Goal: Task Accomplishment & Management: Complete application form

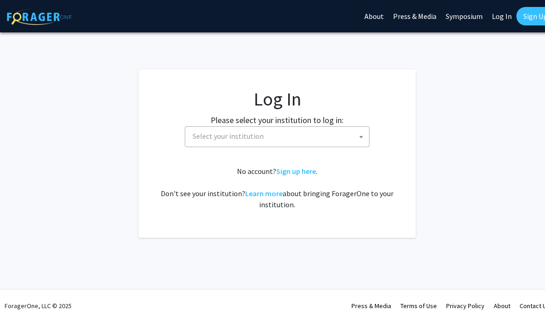
select select
click at [360, 127] on span at bounding box center [361, 137] width 9 height 20
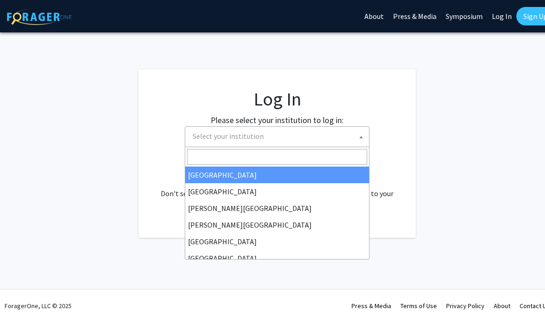
click at [340, 152] on input "Search" at bounding box center [277, 157] width 180 height 16
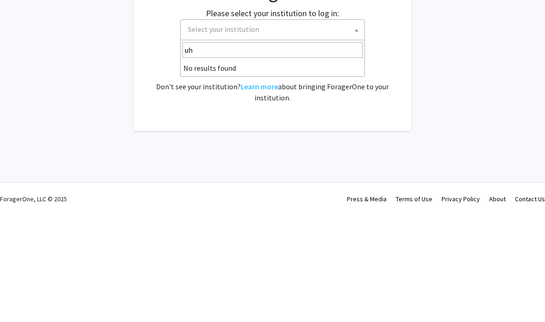
type input "u"
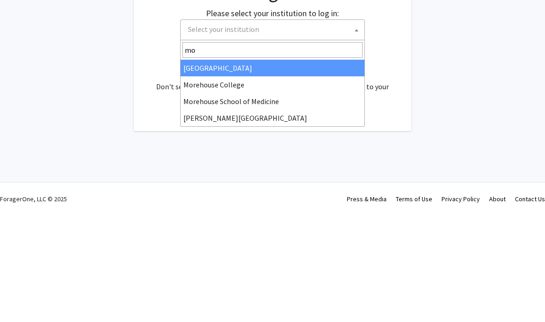
type input "m"
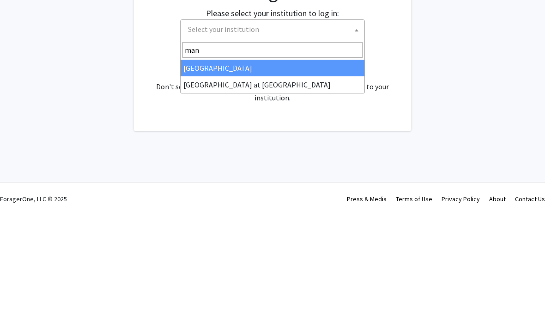
type input "mano"
click at [351, 149] on input "mano" at bounding box center [272, 157] width 180 height 16
select select "18"
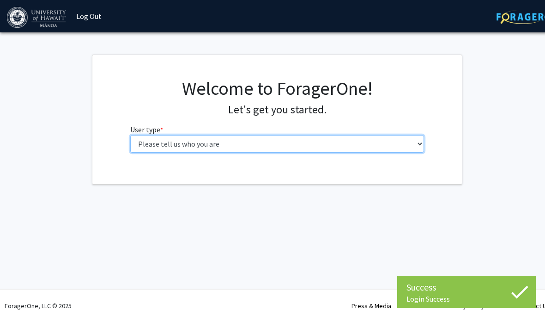
click at [419, 141] on select "Please tell us who you are Undergraduate Student Master's Student Doctoral Cand…" at bounding box center [277, 144] width 294 height 18
select select "1: undergrad"
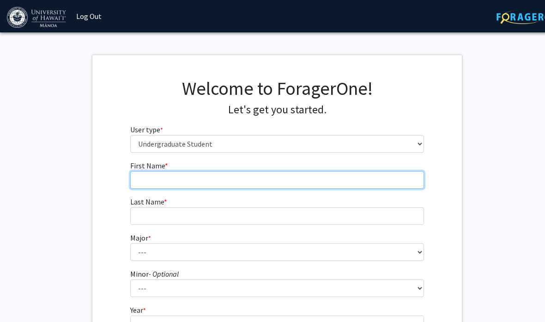
click at [378, 171] on input "First Name * required" at bounding box center [277, 180] width 294 height 18
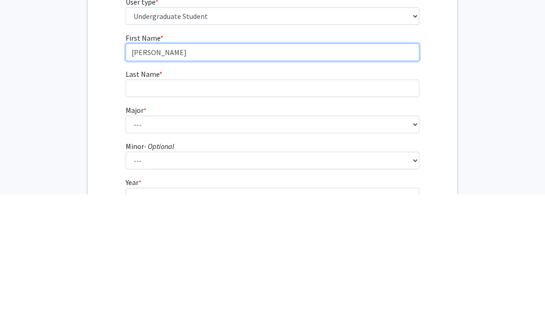
type input "Eric"
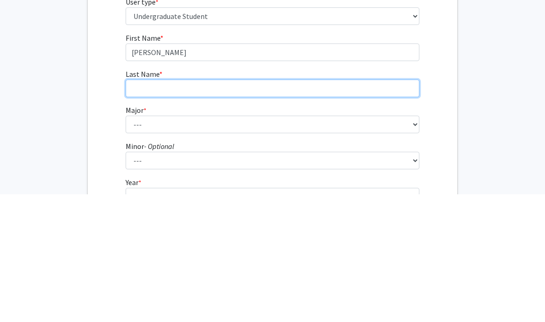
click at [374, 207] on input "Last Name * required" at bounding box center [273, 216] width 294 height 18
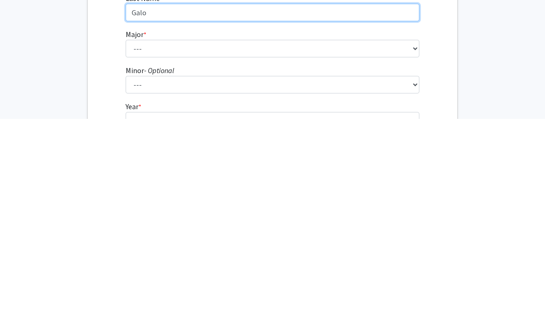
type input "Galo"
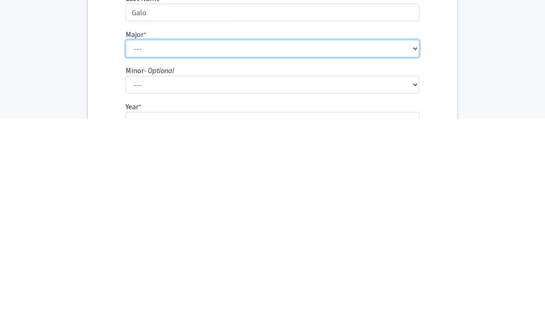
click at [403, 243] on select "--- Accounting American Studies Animal Sciences Anthropology Art Art History As…" at bounding box center [273, 252] width 294 height 18
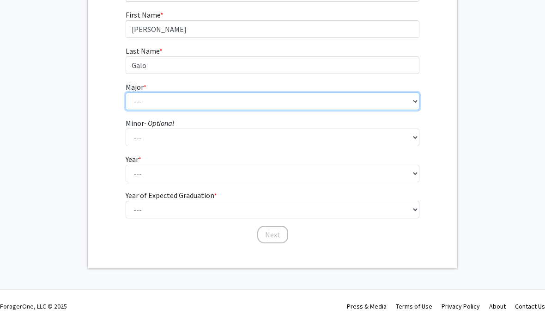
select select "76: 1458"
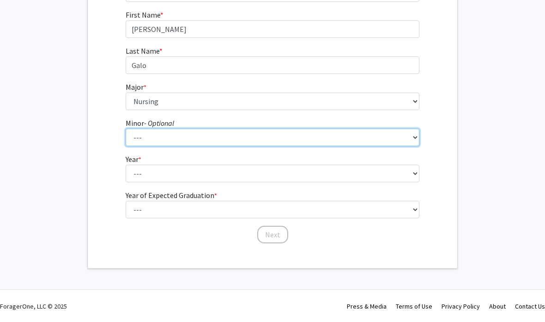
click at [344, 142] on select "--- American Studies Anthropology Art Art History Asian Studies Astronomy Astro…" at bounding box center [273, 137] width 294 height 18
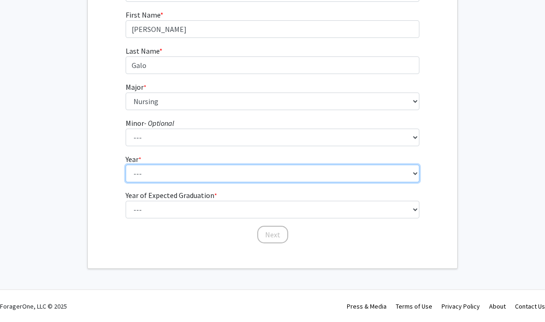
click at [393, 166] on select "--- First-year Sophomore Junior Senior Postbaccalaureate Certificate" at bounding box center [273, 173] width 294 height 18
select select "1: first-year"
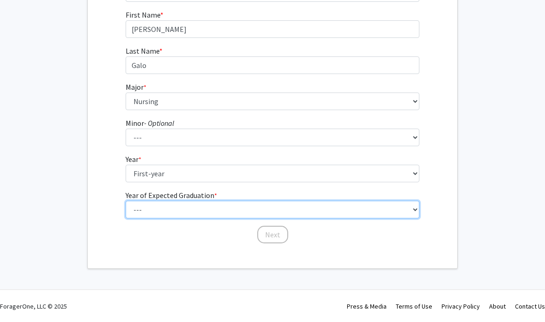
click at [355, 207] on select "--- 2025 2026 2027 2028 2029 2030 2031 2032 2033 2034" at bounding box center [273, 210] width 294 height 18
select select "5: 2029"
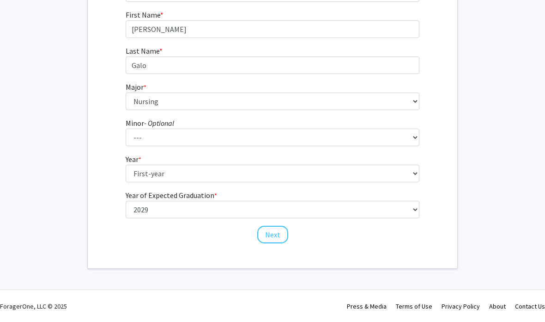
click at [275, 233] on button "Next" at bounding box center [272, 234] width 31 height 18
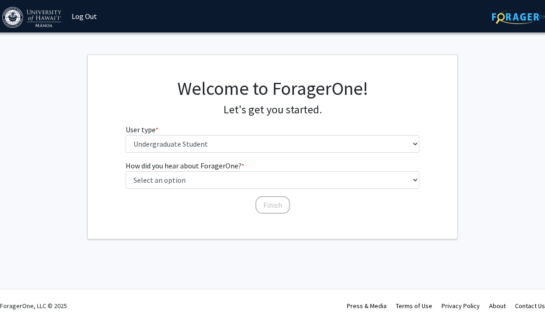
scroll to position [0, 5]
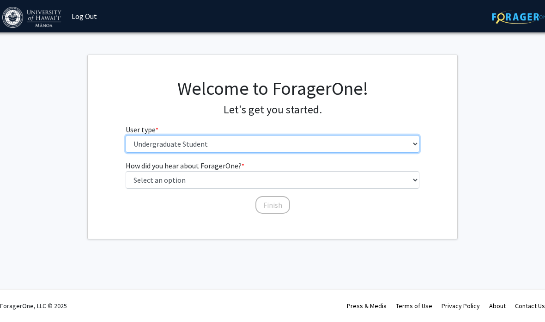
click at [356, 138] on select "Please tell us who you are Undergraduate Student Master's Student Doctoral Cand…" at bounding box center [273, 144] width 294 height 18
click at [363, 136] on select "Please tell us who you are Undergraduate Student Master's Student Doctoral Cand…" at bounding box center [273, 144] width 294 height 18
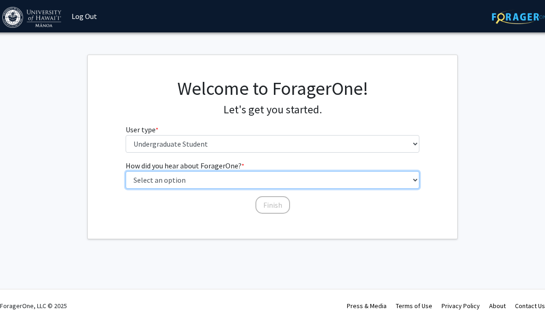
click at [347, 177] on select "Select an option Peer/student recommendation Faculty/staff recommendation Unive…" at bounding box center [273, 180] width 294 height 18
select select "4: university_email"
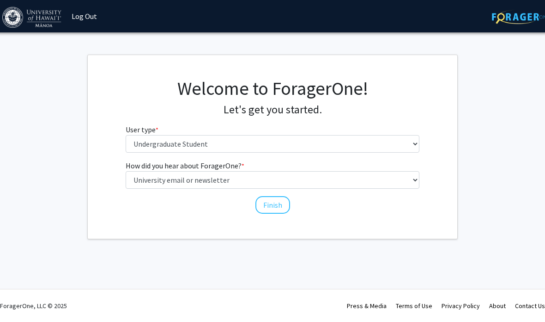
click at [281, 200] on button "Finish" at bounding box center [272, 205] width 35 height 18
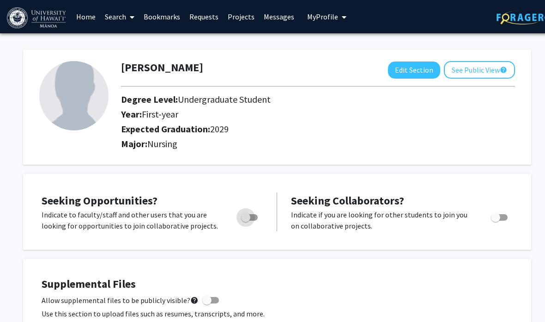
click at [253, 214] on span "Toggle" at bounding box center [249, 217] width 17 height 6
click at [246, 220] on input "Are you actively seeking opportunities?" at bounding box center [245, 220] width 0 height 0
checkbox input "true"
click at [519, 218] on div at bounding box center [499, 220] width 39 height 22
click at [37, 16] on img at bounding box center [37, 17] width 61 height 21
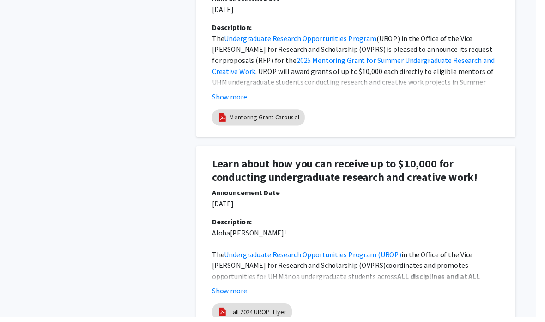
scroll to position [1259, 0]
